Goal: Transaction & Acquisition: Purchase product/service

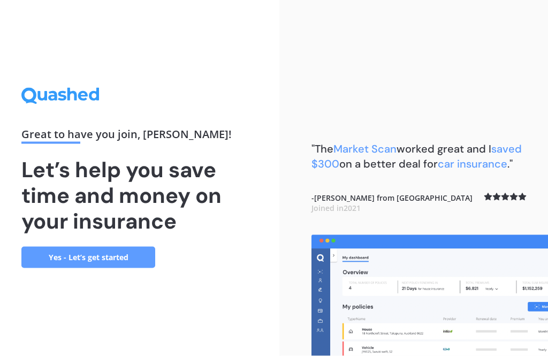
scroll to position [34, 0]
click at [70, 247] on link "Yes - Let’s get started" at bounding box center [88, 257] width 134 height 21
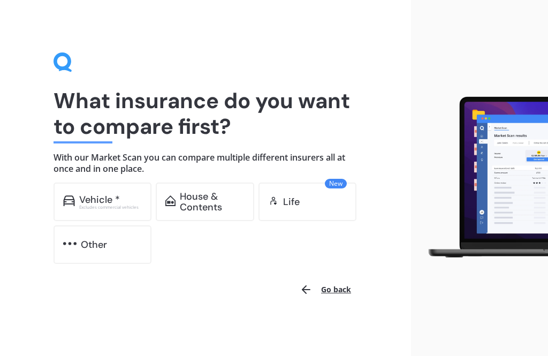
scroll to position [1, 0]
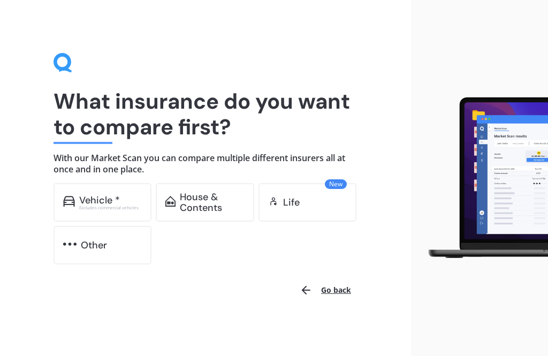
click at [96, 198] on div "Vehicle *" at bounding box center [99, 200] width 41 height 11
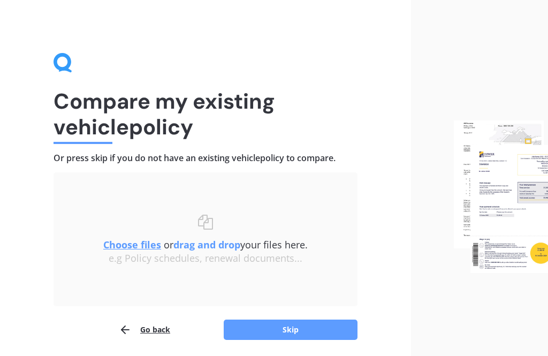
click at [511, 199] on img at bounding box center [501, 196] width 94 height 152
click at [299, 325] on button "Skip" at bounding box center [291, 330] width 134 height 20
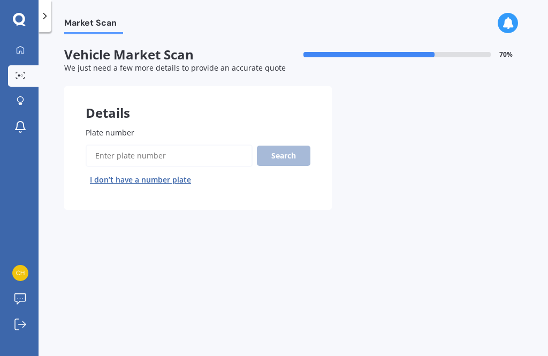
click at [105, 152] on input "Plate number" at bounding box center [169, 155] width 167 height 22
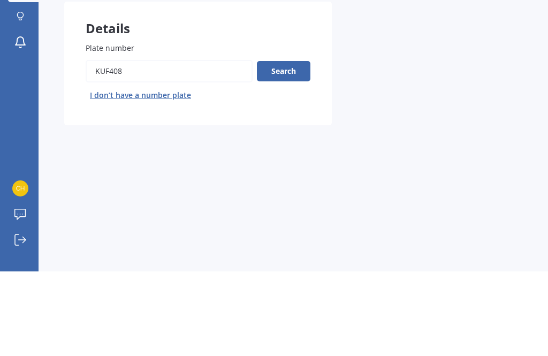
type input "KUF408"
click at [283, 145] on button "Search" at bounding box center [283, 155] width 53 height 20
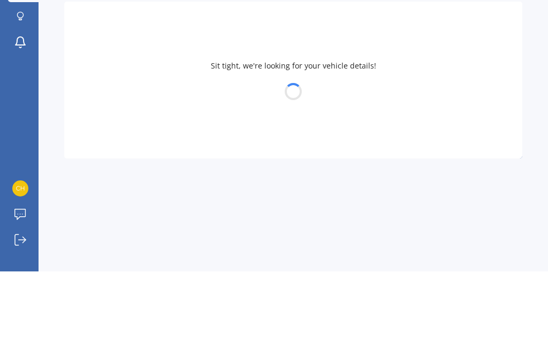
scroll to position [34, 0]
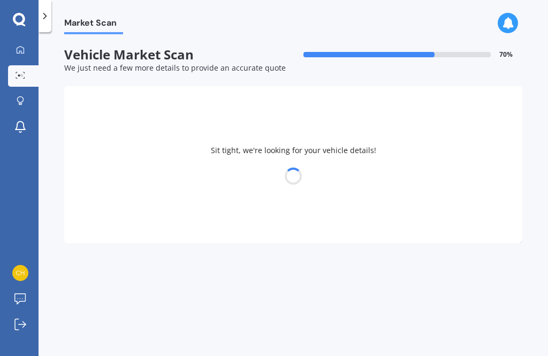
select select "MAZDA"
select select "DEMIO"
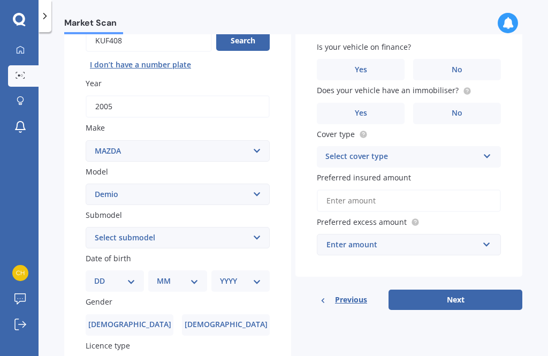
scroll to position [116, 0]
click at [106, 274] on select "DD 01 02 03 04 05 06 07 08 09 10 11 12 13 14 15 16 17 18 19 20 21 22 23 24 25 2…" at bounding box center [114, 280] width 41 height 12
select select "16"
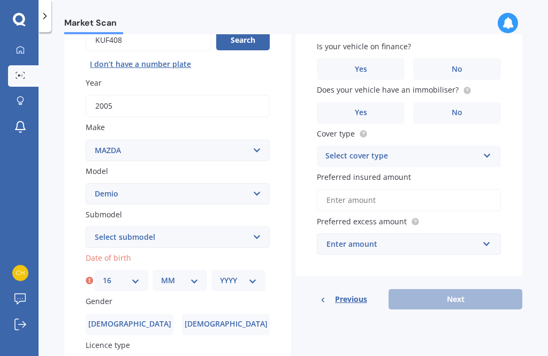
click at [181, 274] on select "MM 01 02 03 04 05 06 07 08 09 10 11 12" at bounding box center [179, 280] width 37 height 12
select select "11"
click at [250, 274] on select "YYYY 2025 2024 2023 2022 2021 2020 2019 2018 2017 2016 2015 2014 2013 2012 2011…" at bounding box center [238, 280] width 37 height 12
select select "1951"
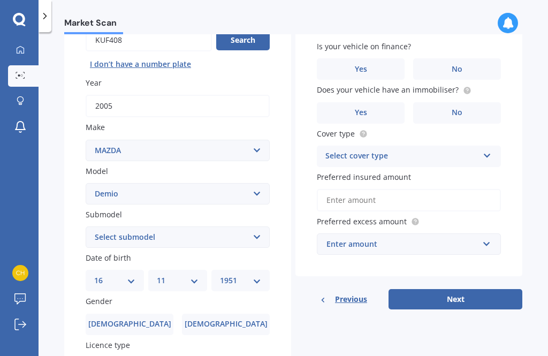
click at [129, 319] on span "[DEMOGRAPHIC_DATA]" at bounding box center [129, 323] width 83 height 9
click at [0, 0] on input "[DEMOGRAPHIC_DATA]" at bounding box center [0, 0] width 0 height 0
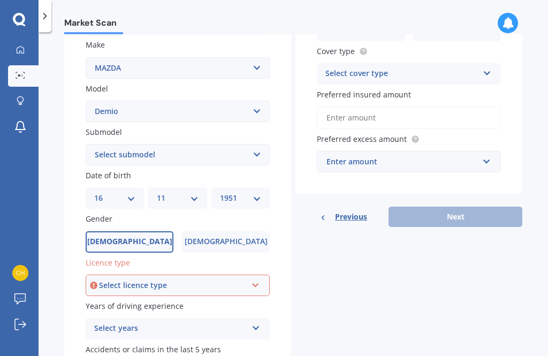
scroll to position [198, 0]
click at [251, 279] on icon at bounding box center [255, 282] width 9 height 7
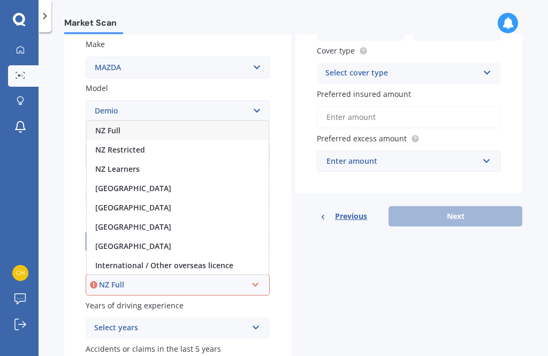
click at [103, 279] on div "NZ Full" at bounding box center [173, 285] width 148 height 12
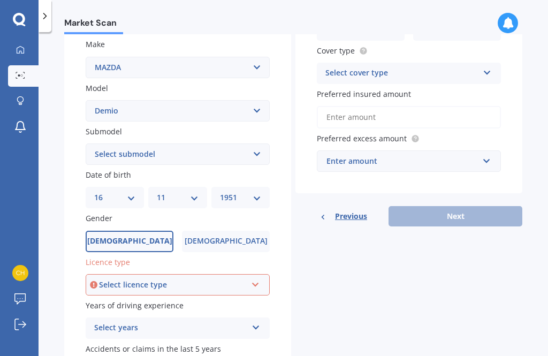
click at [248, 317] on div "Select years 5 or more years 4 years 3 years 2 years 1 year" at bounding box center [178, 327] width 184 height 21
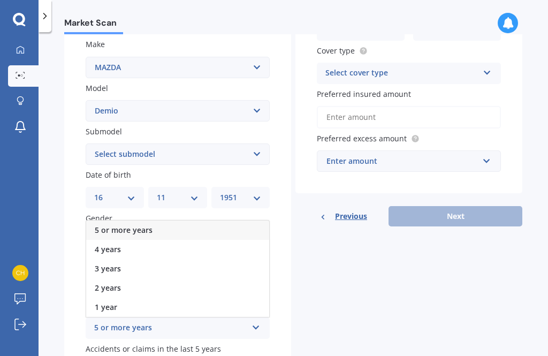
click at [117, 321] on div "5 or more years" at bounding box center [170, 327] width 153 height 13
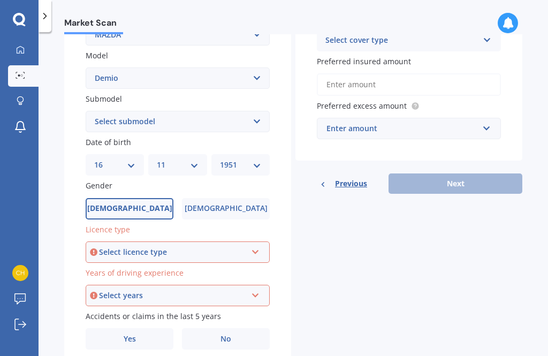
scroll to position [231, 0]
click at [222, 335] on span "No" at bounding box center [225, 339] width 11 height 9
click at [0, 0] on input "No" at bounding box center [0, 0] width 0 height 0
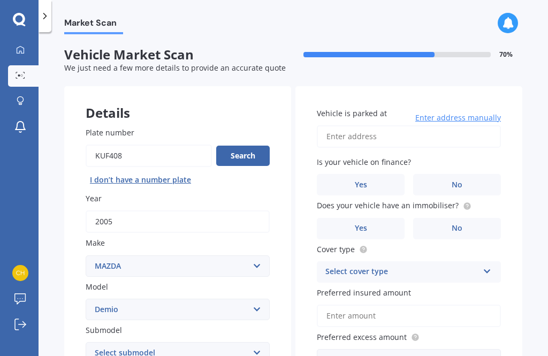
scroll to position [0, 0]
click at [336, 125] on input "Vehicle is parked at" at bounding box center [409, 136] width 184 height 22
type input "[STREET_ADDRESS]"
click at [452, 180] on span "No" at bounding box center [456, 184] width 11 height 9
click at [0, 0] on input "No" at bounding box center [0, 0] width 0 height 0
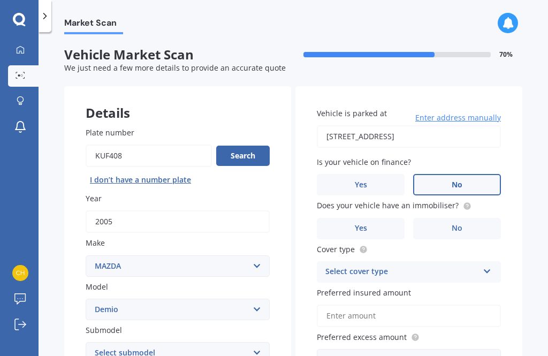
click at [451, 224] on span "No" at bounding box center [456, 228] width 11 height 9
click at [0, 0] on input "No" at bounding box center [0, 0] width 0 height 0
click at [483, 265] on icon at bounding box center [486, 268] width 9 height 7
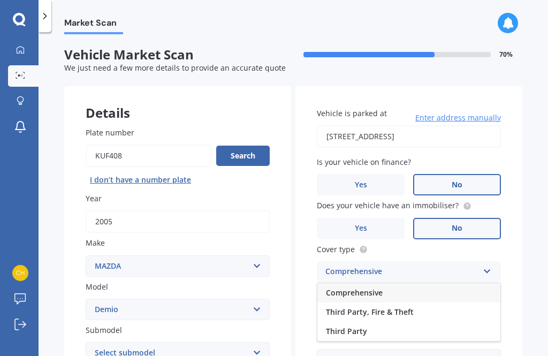
click at [338, 287] on span "Comprehensive" at bounding box center [354, 292] width 57 height 10
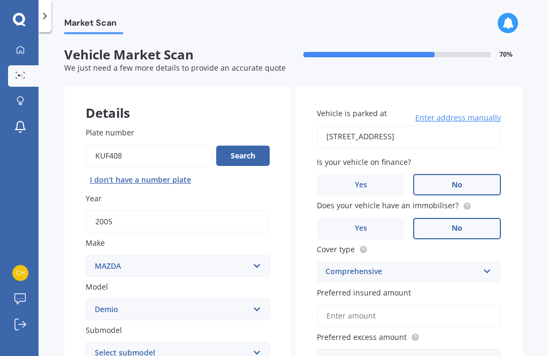
click at [332, 304] on input "Preferred insured amount" at bounding box center [409, 315] width 184 height 22
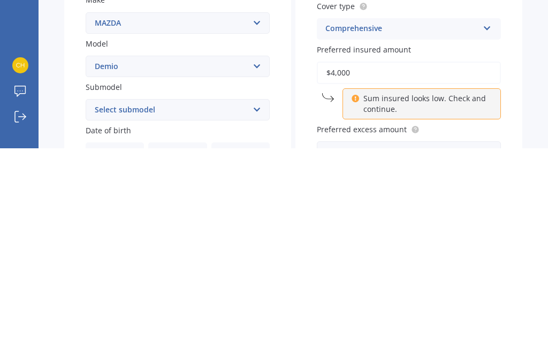
scroll to position [45, 0]
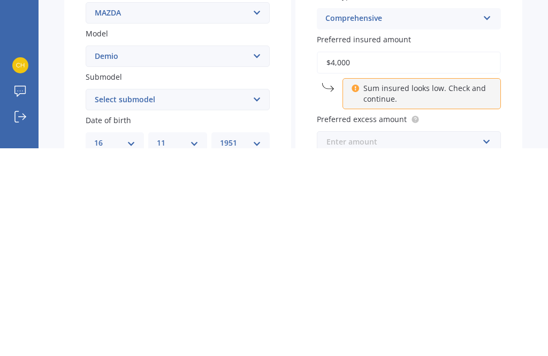
click at [478, 339] on input "text" at bounding box center [405, 349] width 174 height 20
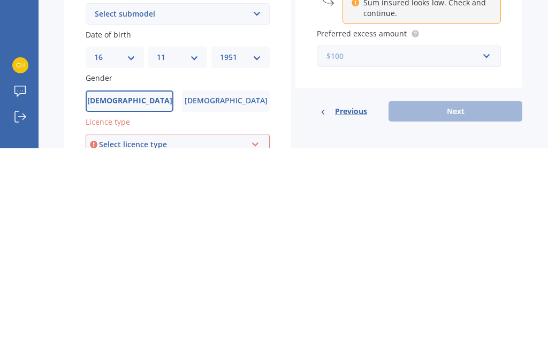
scroll to position [124, 0]
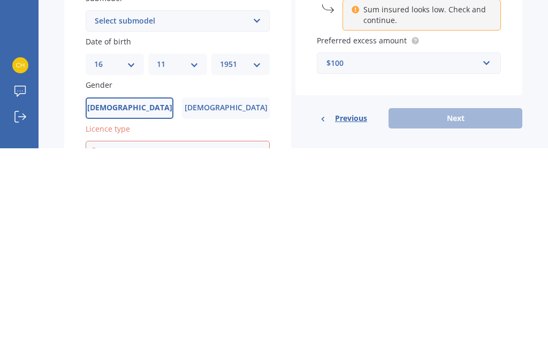
click at [127, 353] on div "Select licence type" at bounding box center [173, 359] width 148 height 12
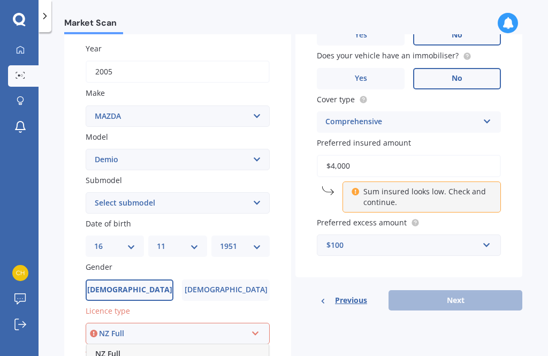
scroll to position [159, 0]
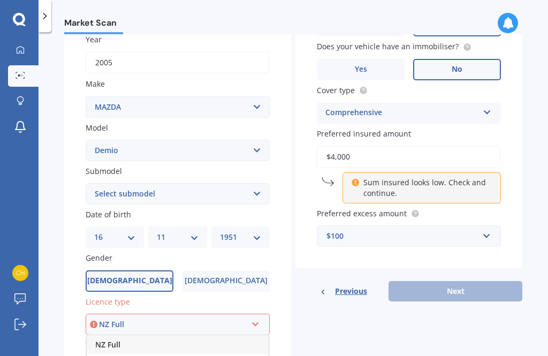
click at [107, 339] on span "NZ Full" at bounding box center [107, 344] width 25 height 10
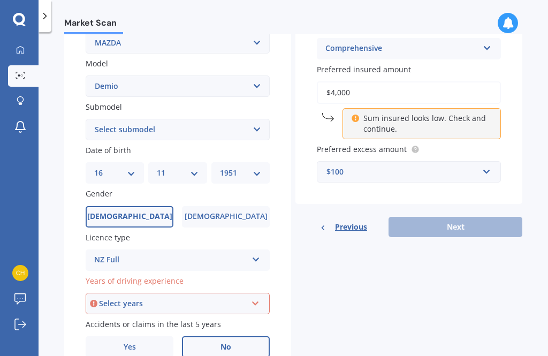
scroll to position [222, 0]
click at [445, 217] on div "Previous Next" at bounding box center [408, 227] width 227 height 20
click at [394, 113] on p "Sum insured looks low. Check and continue." at bounding box center [425, 123] width 124 height 21
click at [330, 82] on input "$4,000" at bounding box center [409, 93] width 184 height 22
click at [362, 82] on input "$4,000" at bounding box center [409, 93] width 184 height 22
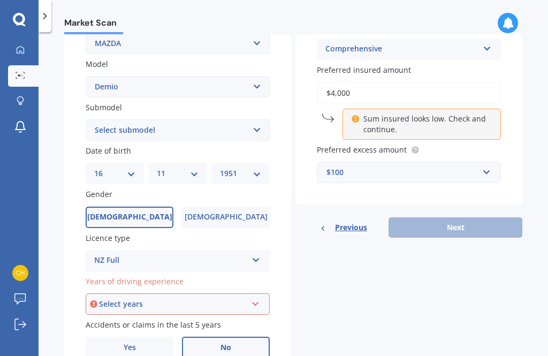
click at [350, 82] on input "$4,000" at bounding box center [409, 93] width 184 height 22
type input "$4"
type input "$6,000"
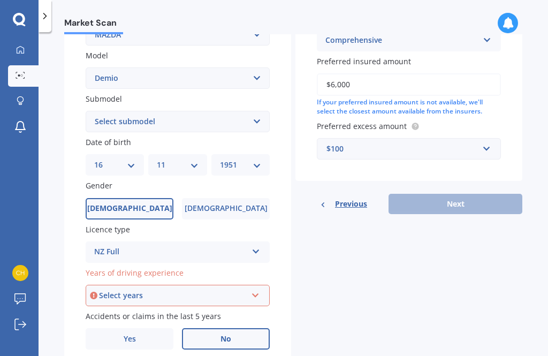
scroll to position [231, 0]
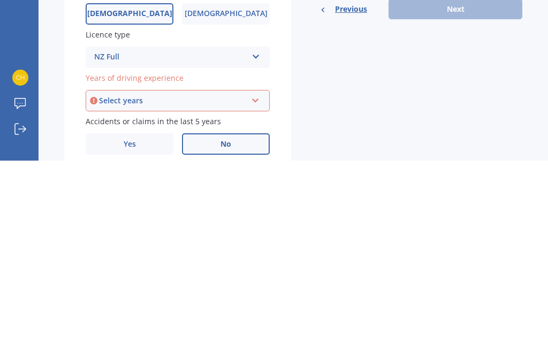
click at [251, 290] on icon at bounding box center [255, 293] width 9 height 7
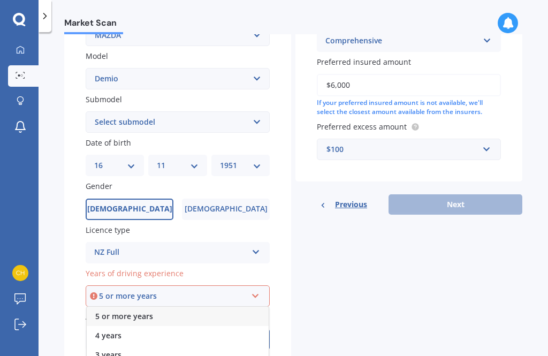
click at [113, 311] on span "5 or more years" at bounding box center [124, 316] width 58 height 10
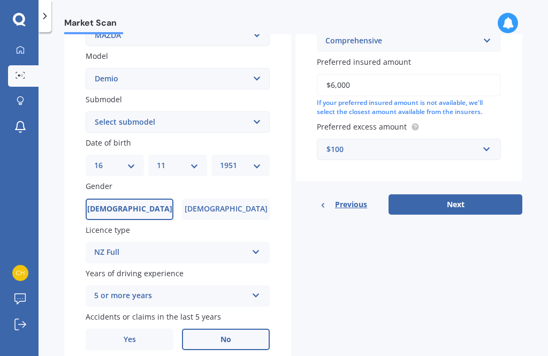
click at [450, 194] on button "Next" at bounding box center [455, 204] width 134 height 20
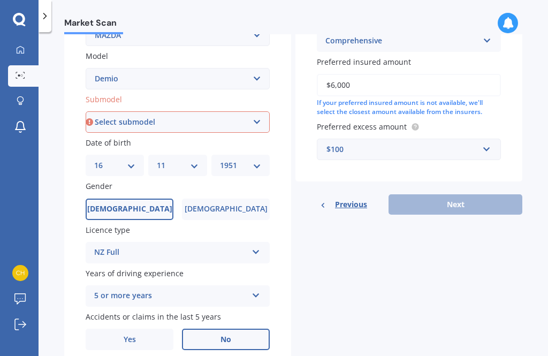
click at [458, 194] on div "Previous Next" at bounding box center [408, 204] width 227 height 20
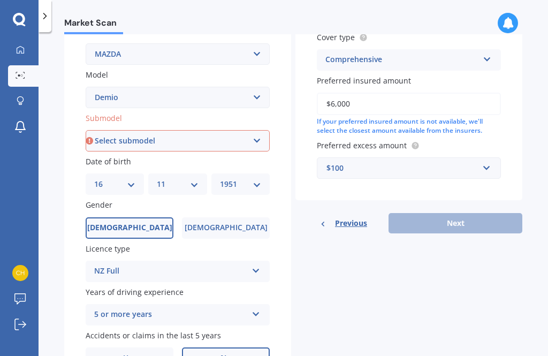
scroll to position [203, 0]
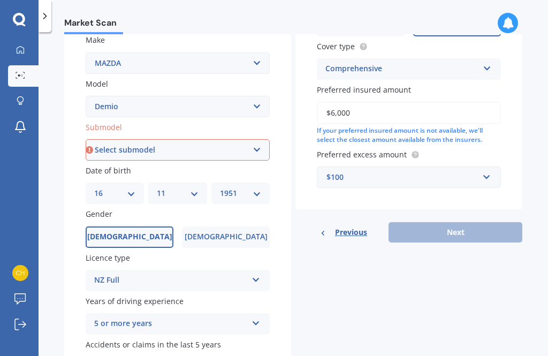
click at [259, 139] on select "Select submodel (All) Diesel Petrol XD Touring Turbo Diesel" at bounding box center [178, 149] width 184 height 21
select select "PETROL"
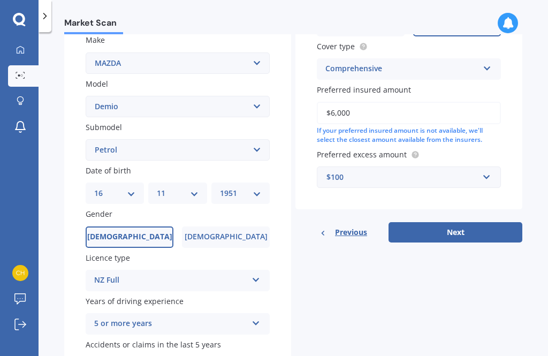
click at [448, 222] on button "Next" at bounding box center [455, 232] width 134 height 20
select select "16"
select select "11"
select select "1951"
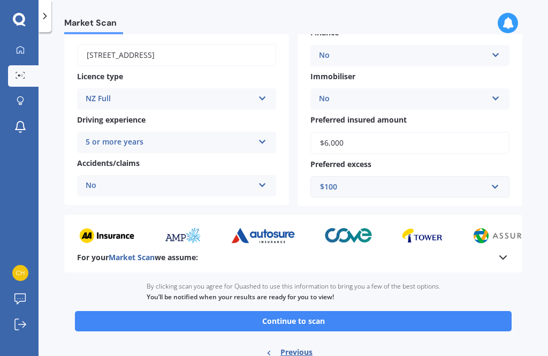
scroll to position [155, 0]
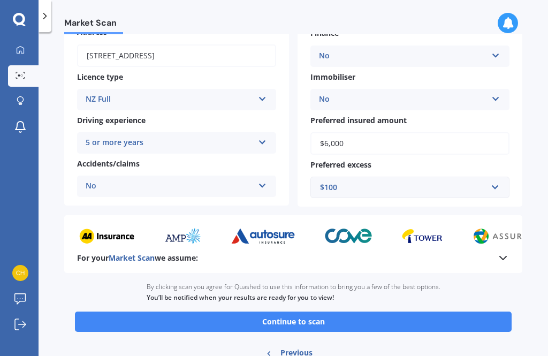
click at [287, 311] on button "Continue to scan" at bounding box center [293, 321] width 436 height 20
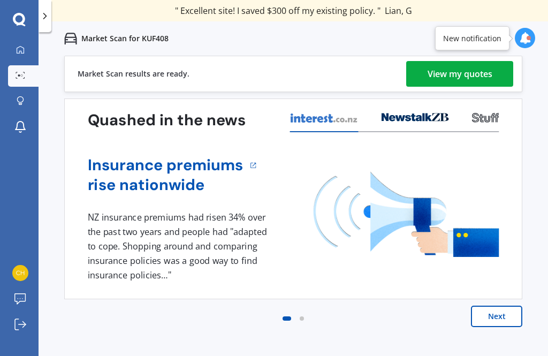
click at [454, 74] on div "View my quotes" at bounding box center [459, 74] width 65 height 26
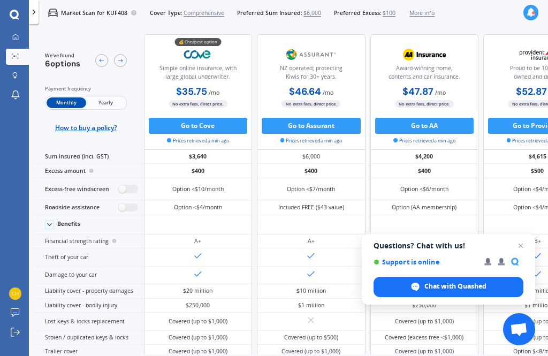
click at [103, 97] on span "Yearly" at bounding box center [105, 102] width 39 height 11
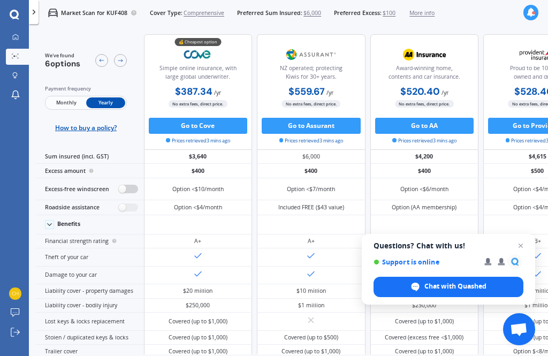
click at [118, 193] on label at bounding box center [128, 189] width 20 height 9
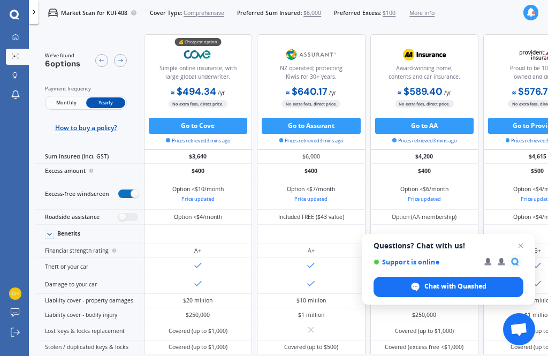
radio input "true"
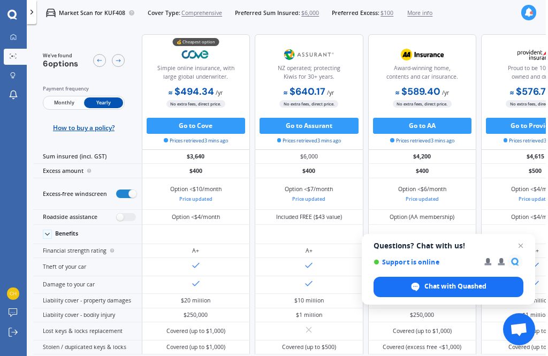
click at [190, 118] on button "Go to Cove" at bounding box center [196, 126] width 99 height 16
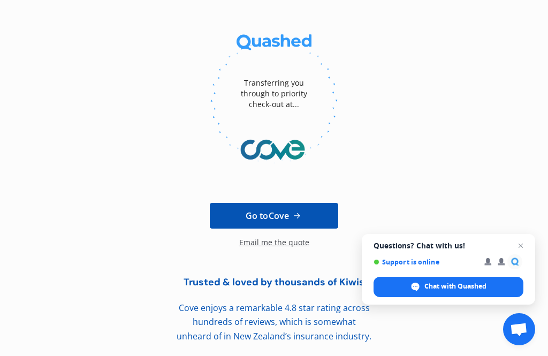
scroll to position [62, 0]
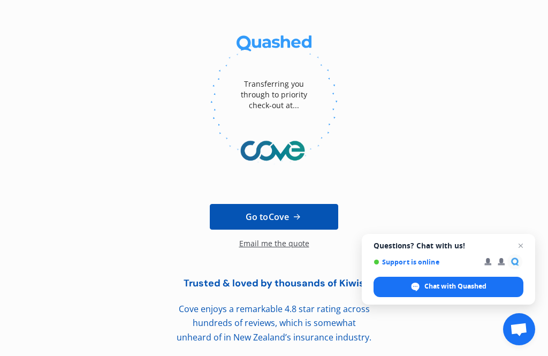
click at [262, 238] on div "Email me the quote" at bounding box center [274, 248] width 70 height 21
